Goal: Task Accomplishment & Management: Complete application form

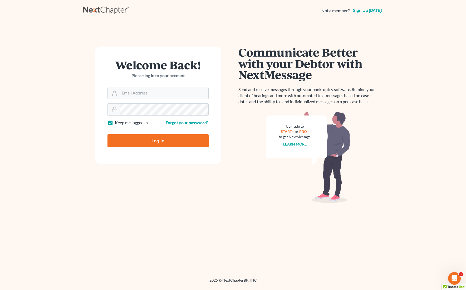
type input "[EMAIL_ADDRESS][DOMAIN_NAME]"
drag, startPoint x: 175, startPoint y: 144, endPoint x: 189, endPoint y: 121, distance: 26.6
click at [175, 144] on input "Log In" at bounding box center [158, 140] width 101 height 13
type input "Thinking..."
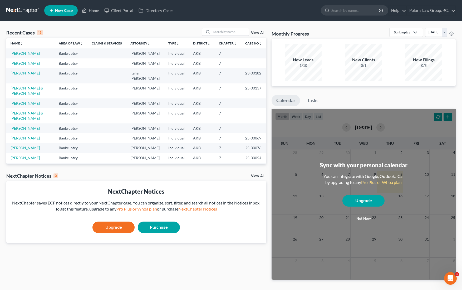
click at [67, 9] on span "New Case" at bounding box center [64, 11] width 18 height 4
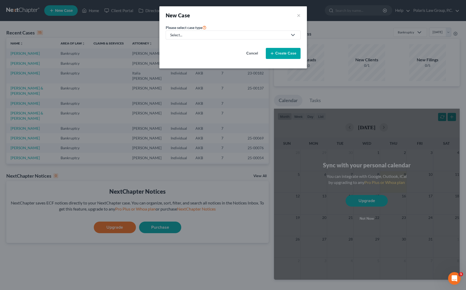
click at [255, 38] on link "Select..." at bounding box center [233, 35] width 135 height 9
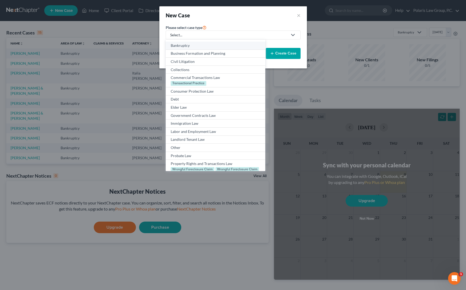
drag, startPoint x: 187, startPoint y: 47, endPoint x: 193, endPoint y: 47, distance: 6.3
click at [187, 47] on div "Bankruptcy" at bounding box center [215, 45] width 89 height 5
select select "3"
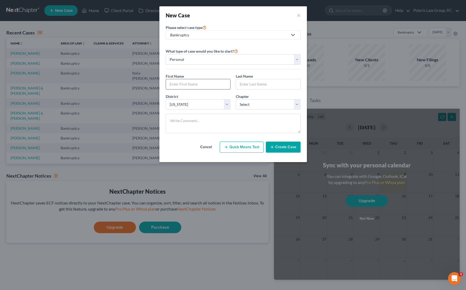
click at [211, 87] on input "text" at bounding box center [198, 84] width 64 height 10
type input "Jeffrey"
type input "Gray"
click at [271, 108] on select "Select 7 11 12 13" at bounding box center [268, 104] width 65 height 11
select select "0"
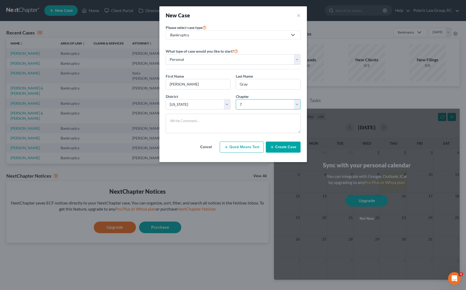
click at [236, 99] on select "Select 7 11 12 13" at bounding box center [268, 104] width 65 height 11
click at [294, 149] on button "Create Case" at bounding box center [283, 147] width 35 height 11
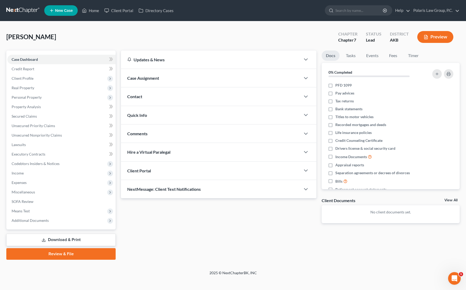
click at [146, 72] on div "Case Assignment" at bounding box center [211, 78] width 180 height 18
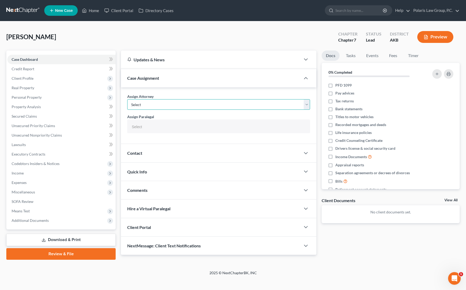
click at [167, 108] on select "Select Italia A. Carson - AKB Marc Smith - AKB" at bounding box center [218, 104] width 183 height 11
select select "1"
click at [127, 99] on select "Select Italia A. Carson - AKB Marc Smith - AKB" at bounding box center [218, 104] width 183 height 11
click at [162, 125] on input "text" at bounding box center [218, 127] width 176 height 8
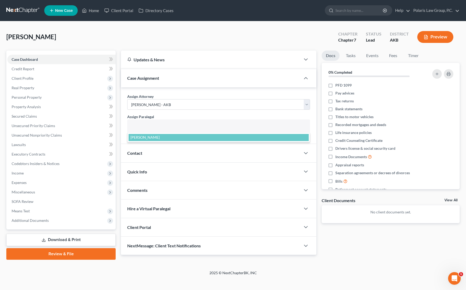
select select "25452"
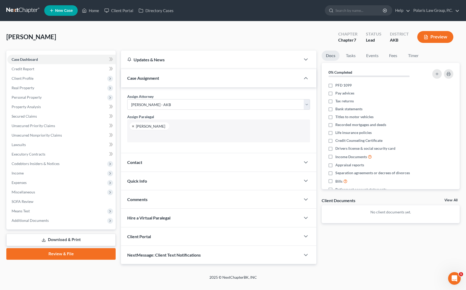
click at [163, 236] on div "Client Portal" at bounding box center [211, 237] width 180 height 18
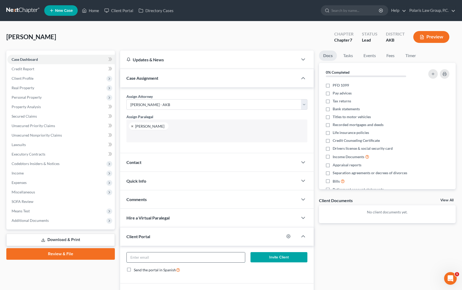
click at [173, 257] on input "email" at bounding box center [186, 258] width 118 height 10
paste input "weldburned@gmail.com"
type input "weldburned@gmail.com"
click at [275, 256] on button "Invite Client" at bounding box center [279, 257] width 57 height 11
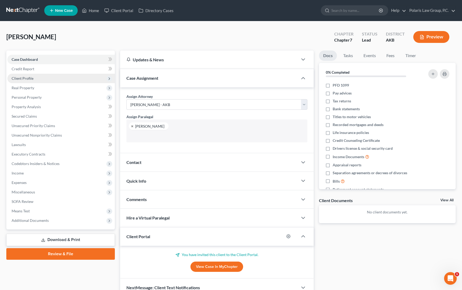
click at [41, 77] on span "Client Profile" at bounding box center [61, 78] width 108 height 9
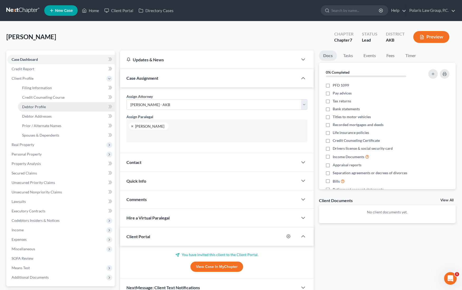
click at [44, 104] on link "Debtor Profile" at bounding box center [66, 106] width 97 height 9
select select "0"
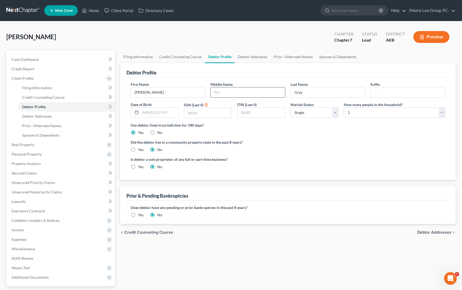
click at [228, 91] on input "text" at bounding box center [248, 92] width 74 height 10
type input "D"
click at [231, 75] on div "Debtor Profile" at bounding box center [287, 70] width 323 height 14
click at [234, 71] on div "Debtor Profile" at bounding box center [287, 70] width 323 height 14
click at [234, 70] on div "Debtor Profile" at bounding box center [287, 70] width 323 height 14
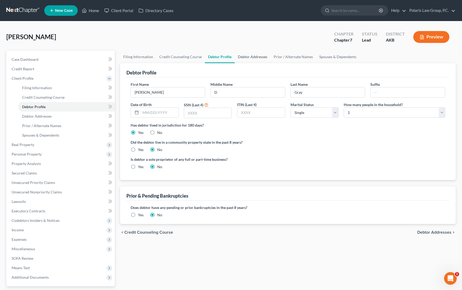
click at [254, 61] on link "Debtor Addresses" at bounding box center [253, 57] width 36 height 13
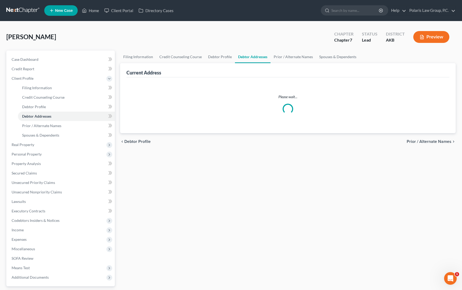
select select "0"
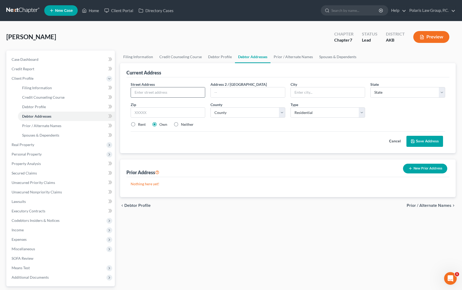
click at [162, 91] on input "text" at bounding box center [168, 92] width 74 height 10
click at [174, 92] on input "text" at bounding box center [168, 92] width 74 height 10
paste input "3323 Mildred Ave"
type input "3323 Mildred Ave"
click at [230, 94] on input "text" at bounding box center [248, 92] width 74 height 10
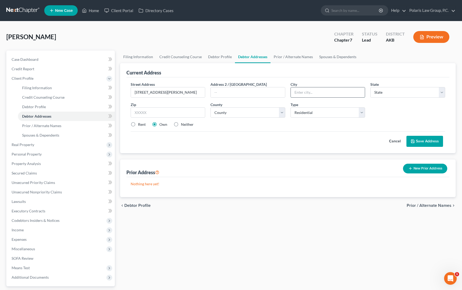
click at [296, 89] on input "text" at bounding box center [328, 92] width 74 height 10
type input "North Pole"
click at [386, 91] on select "State AL AK AR AZ CA CO CT DE DC FL GA GU HI ID IL IN IA KS KY LA ME MD MA MI M…" at bounding box center [408, 92] width 75 height 11
select select "1"
click at [371, 87] on select "State AL AK AR AZ CA CO CT DE DC FL GA GU HI ID IL IN IA KS KY LA ME MD MA MI M…" at bounding box center [408, 92] width 75 height 11
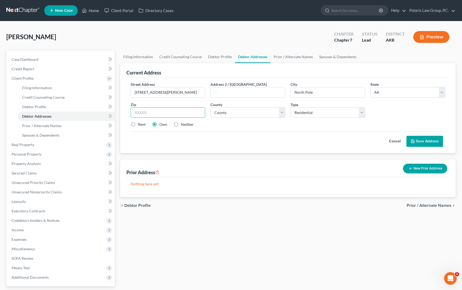
click at [177, 113] on input "text" at bounding box center [168, 113] width 75 height 11
type input "99705"
click at [144, 124] on label "Rent" at bounding box center [142, 124] width 8 height 5
click at [144, 124] on input "Rent" at bounding box center [141, 123] width 3 height 3
radio input "true"
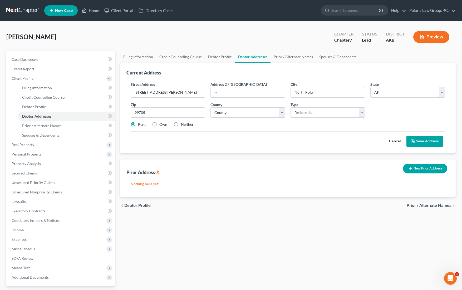
click at [426, 138] on button "Save Address" at bounding box center [425, 141] width 37 height 11
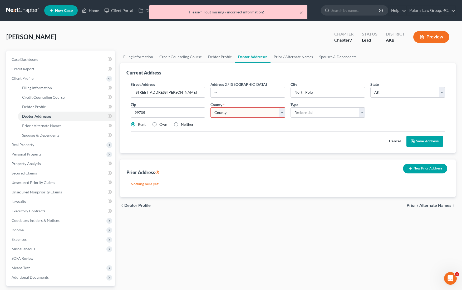
drag, startPoint x: 268, startPoint y: 112, endPoint x: 263, endPoint y: 113, distance: 4.6
click at [268, 112] on select "County Aleutians East Borough Aleutians West Census Area Anchorage Municipality…" at bounding box center [248, 113] width 75 height 11
select select "7"
click at [211, 108] on select "County Aleutians East Borough Aleutians West Census Area Anchorage Municipality…" at bounding box center [248, 113] width 75 height 11
click at [428, 140] on button "Save Address" at bounding box center [425, 141] width 37 height 11
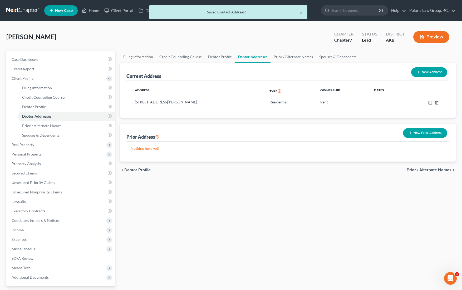
click at [294, 76] on div "Current Address New Address" at bounding box center [287, 72] width 323 height 18
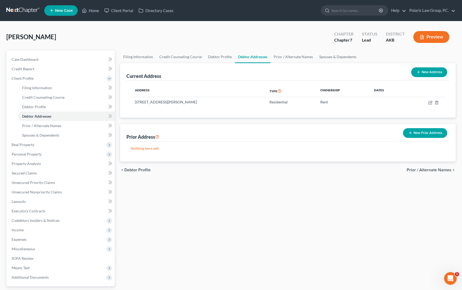
drag, startPoint x: 221, startPoint y: 190, endPoint x: 213, endPoint y: 190, distance: 7.6
click at [214, 190] on div "Filing Information Credit Counseling Course Debtor Profile Debtor Addresses Pri…" at bounding box center [288, 184] width 341 height 266
click at [193, 191] on div "Filing Information Credit Counseling Course Debtor Profile Debtor Addresses Pri…" at bounding box center [288, 184] width 341 height 266
click at [446, 12] on link "Polaris Law Group, P.C." at bounding box center [431, 10] width 49 height 9
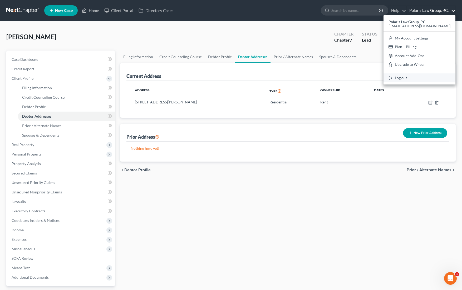
click at [393, 76] on icon at bounding box center [391, 78] width 4 height 6
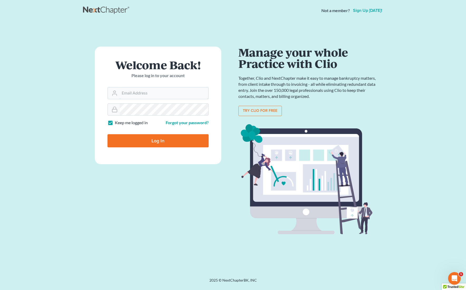
type input "[EMAIL_ADDRESS][DOMAIN_NAME]"
click at [227, 39] on div "Welcome Back! Please log in to your account Email Address [EMAIL_ADDRESS][DOMAI…" at bounding box center [233, 143] width 300 height 219
click at [226, 35] on div "Welcome Back! Please log in to your account Email Address [EMAIL_ADDRESS][DOMAI…" at bounding box center [233, 143] width 300 height 219
click at [226, 34] on div "Welcome Back! Please log in to your account Email Address [EMAIL_ADDRESS][DOMAI…" at bounding box center [233, 143] width 300 height 219
click at [226, 33] on div "Welcome Back! Please log in to your account Email Address [EMAIL_ADDRESS][DOMAI…" at bounding box center [233, 143] width 300 height 244
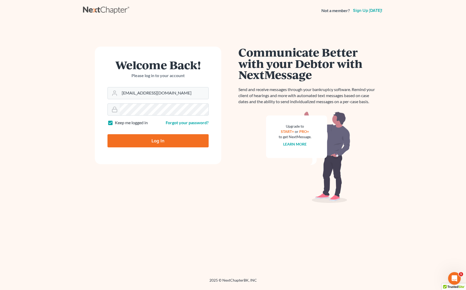
click at [226, 32] on div "Welcome Back! Please log in to your account Email Address [EMAIL_ADDRESS][DOMAI…" at bounding box center [233, 143] width 300 height 244
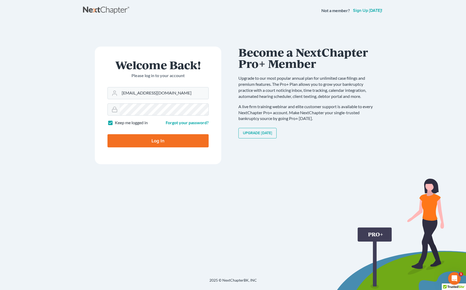
click at [226, 40] on div "Welcome Back! Please log in to your account Email Address [EMAIL_ADDRESS][DOMAI…" at bounding box center [233, 143] width 300 height 219
